Goal: Task Accomplishment & Management: Use online tool/utility

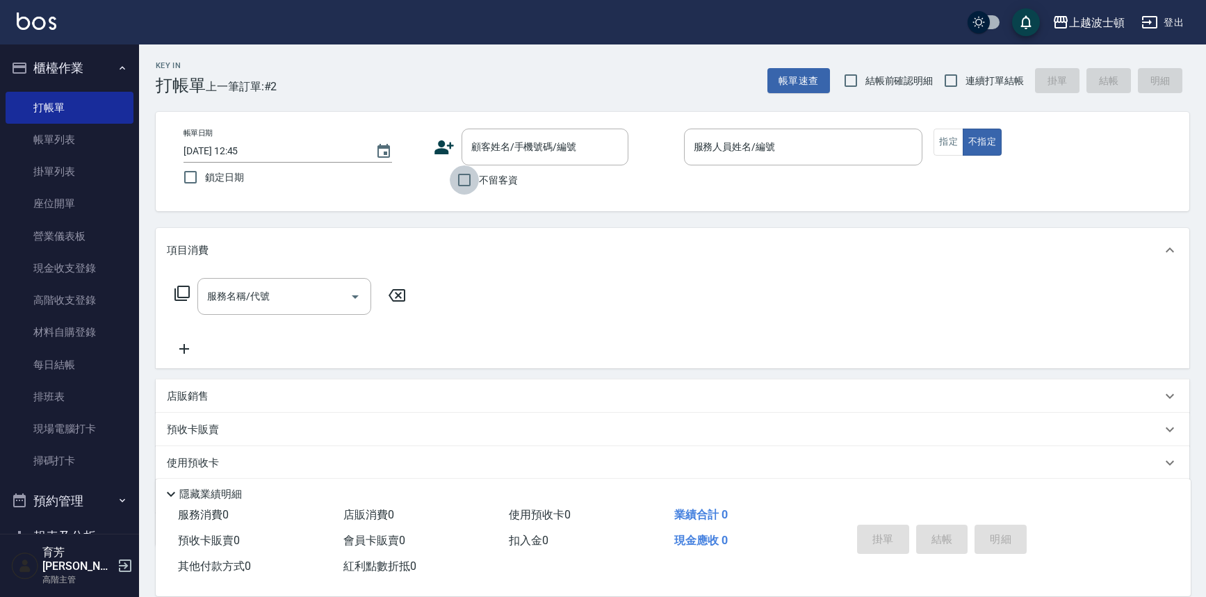
click at [474, 181] on input "不留客資" at bounding box center [464, 179] width 29 height 29
checkbox input "true"
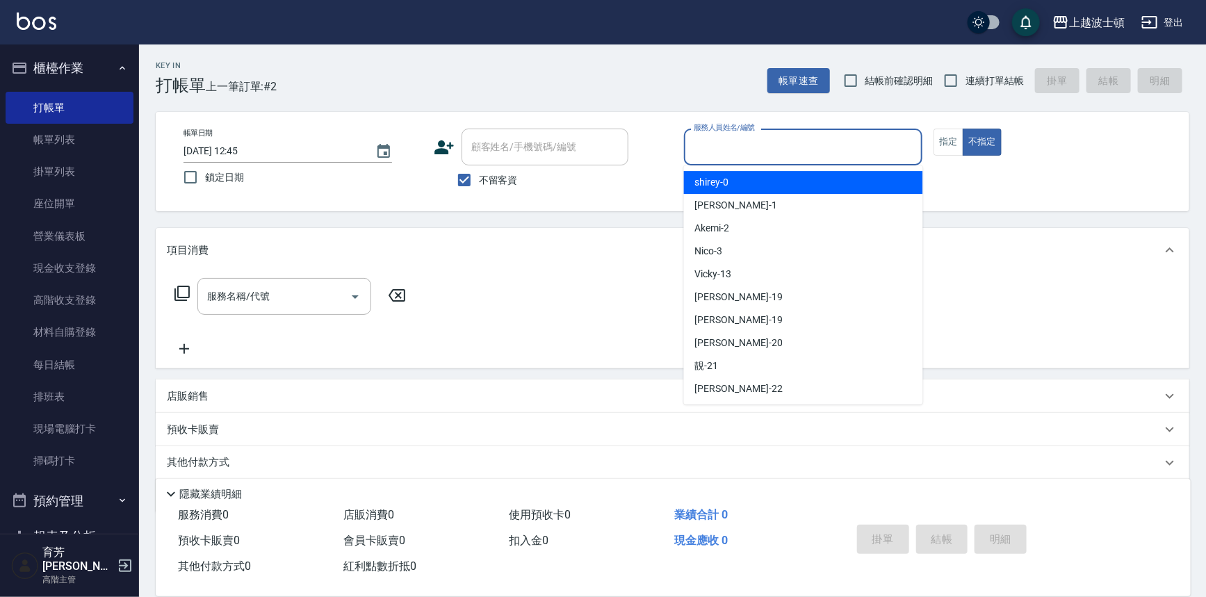
click at [812, 147] on input "服務人員姓名/編號" at bounding box center [803, 147] width 227 height 24
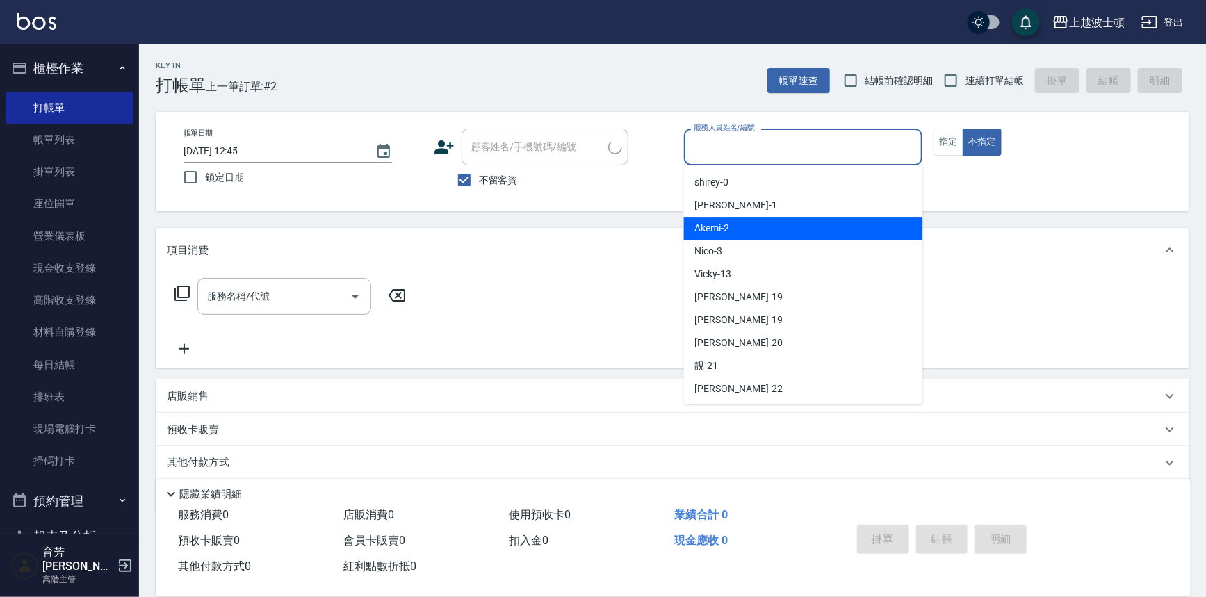
click at [834, 234] on div "Akemi -2" at bounding box center [803, 228] width 239 height 23
type input "Akemi-2"
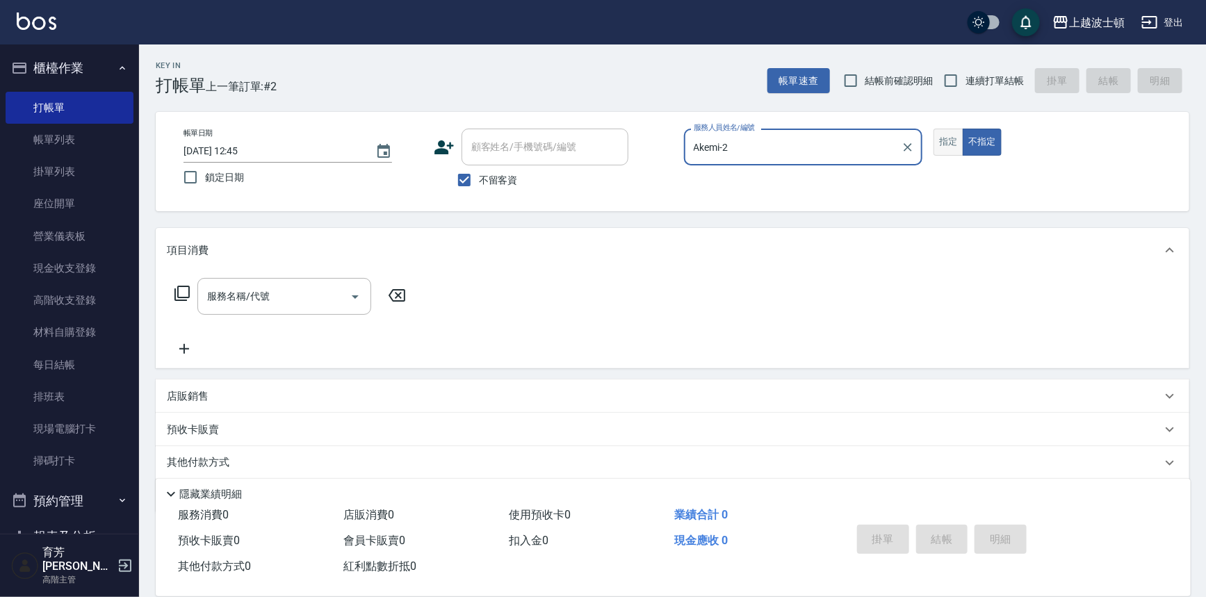
click at [947, 140] on button "指定" at bounding box center [948, 142] width 30 height 27
click at [306, 309] on div "服務名稱/代號" at bounding box center [284, 296] width 174 height 37
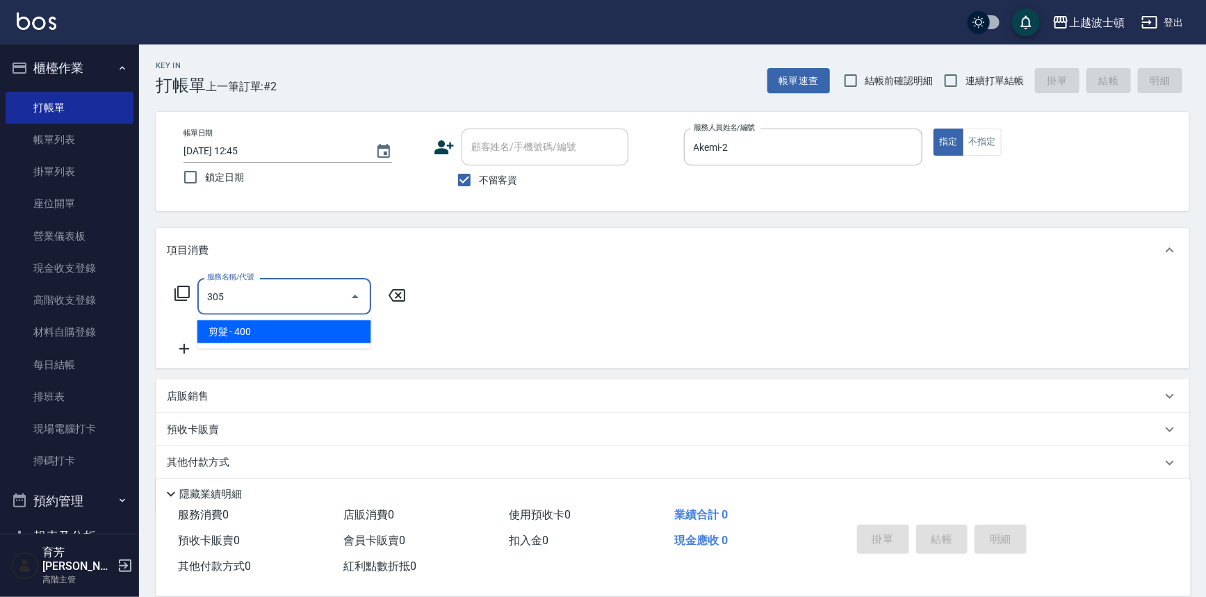
drag, startPoint x: 325, startPoint y: 329, endPoint x: 334, endPoint y: 330, distance: 9.1
click at [325, 331] on span "剪髮 - 400" at bounding box center [284, 331] width 174 height 23
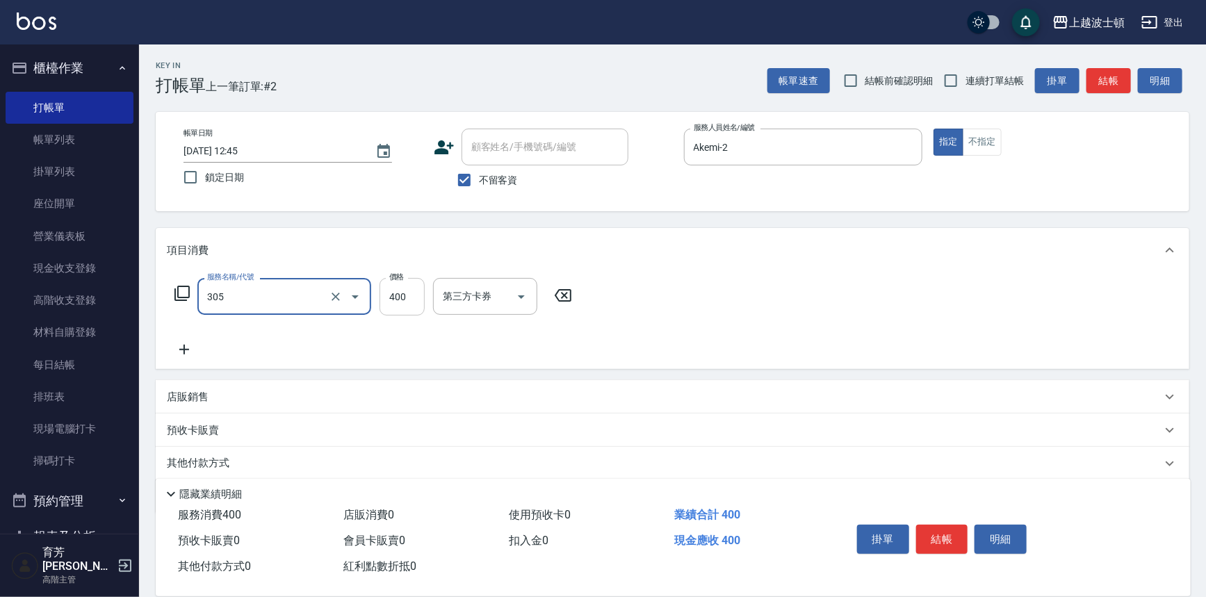
type input "剪髮(305)"
click at [407, 301] on input "400" at bounding box center [401, 297] width 45 height 38
type input "350"
click at [917, 294] on div "服務名稱/代號 剪髮(305) 服務名稱/代號 價格 350 價格 第三方卡券 第三方卡券" at bounding box center [672, 320] width 1033 height 97
click at [948, 533] on button "結帳" at bounding box center [942, 539] width 52 height 29
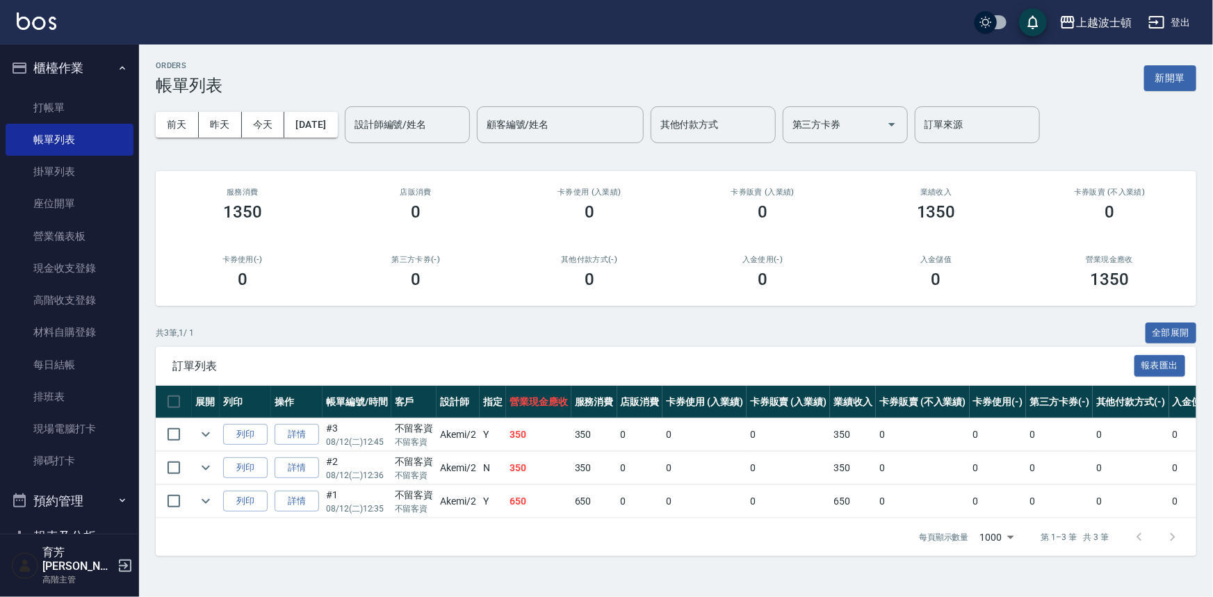
click at [441, 129] on input "設計師編號/姓名" at bounding box center [407, 125] width 113 height 24
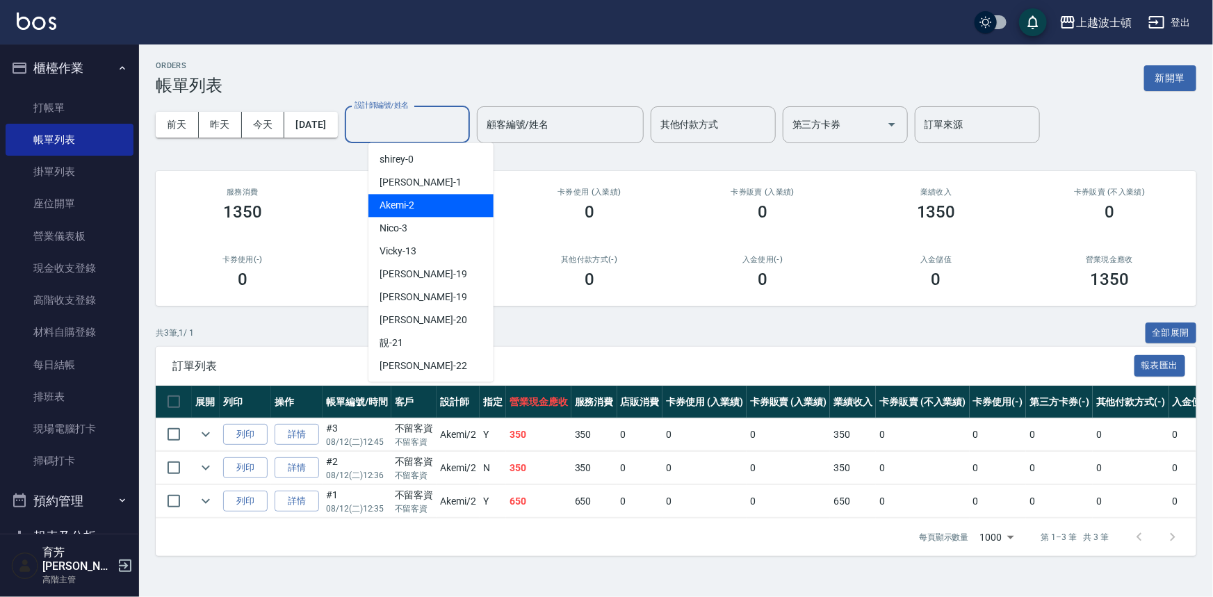
click at [463, 199] on div "Akemi -2" at bounding box center [430, 205] width 125 height 23
type input "Akemi-2"
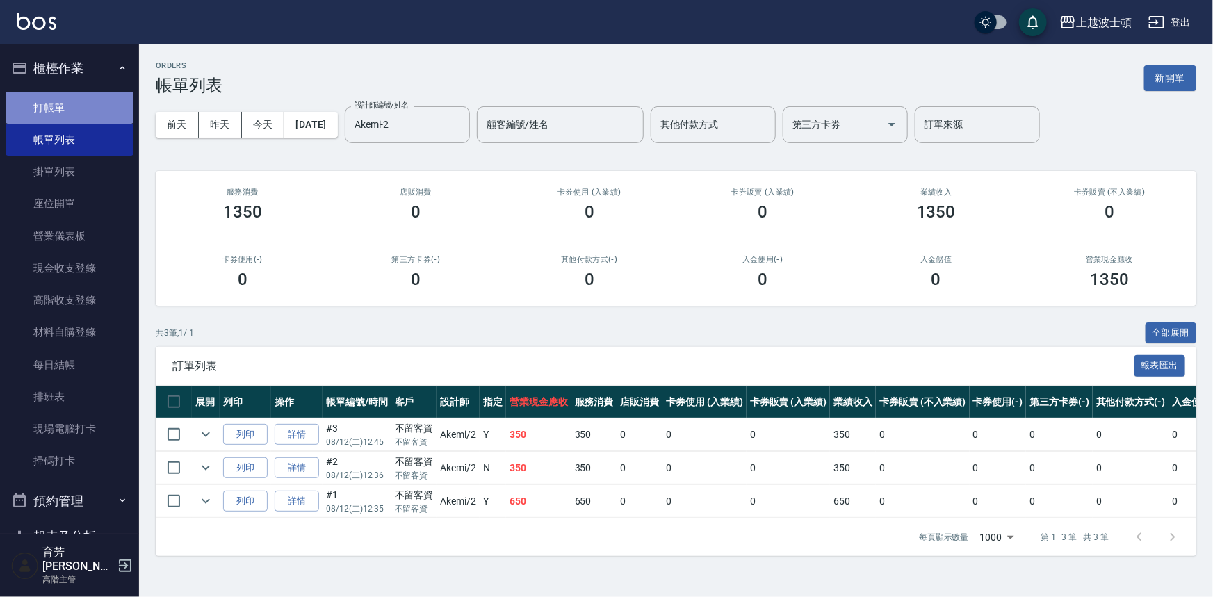
click at [74, 105] on link "打帳單" at bounding box center [70, 108] width 128 height 32
